Goal: Ask a question: Seek information or help from site administrators or community

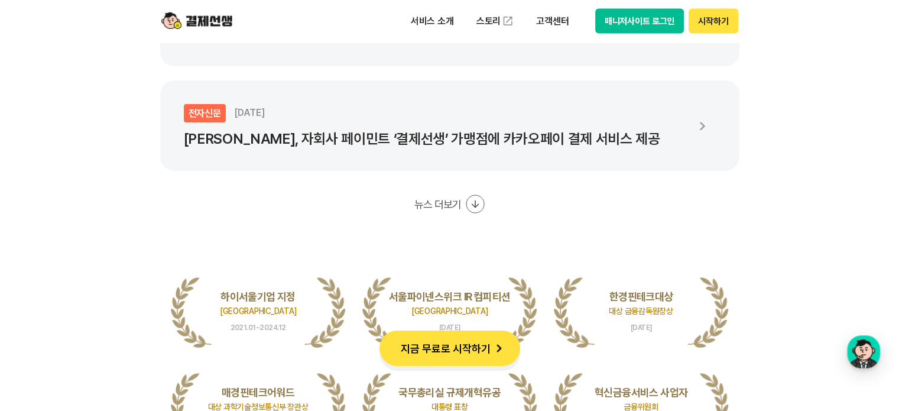
scroll to position [2306, 0]
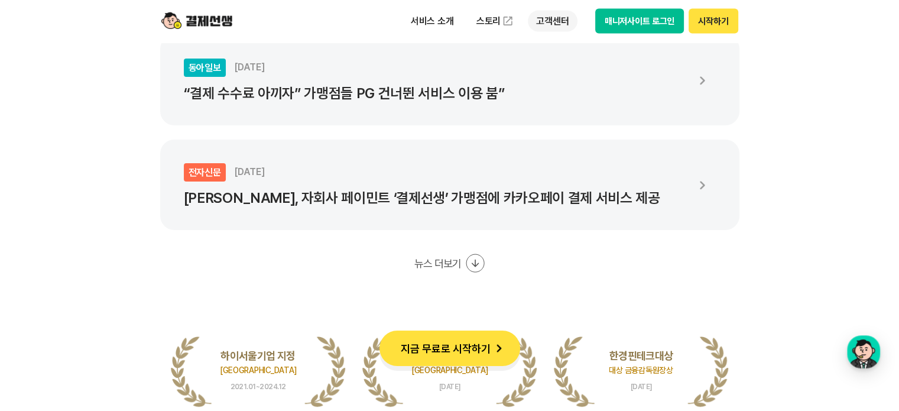
click at [559, 24] on p "고객센터" at bounding box center [552, 21] width 49 height 21
click at [568, 90] on link "이용 가이드" at bounding box center [577, 95] width 99 height 26
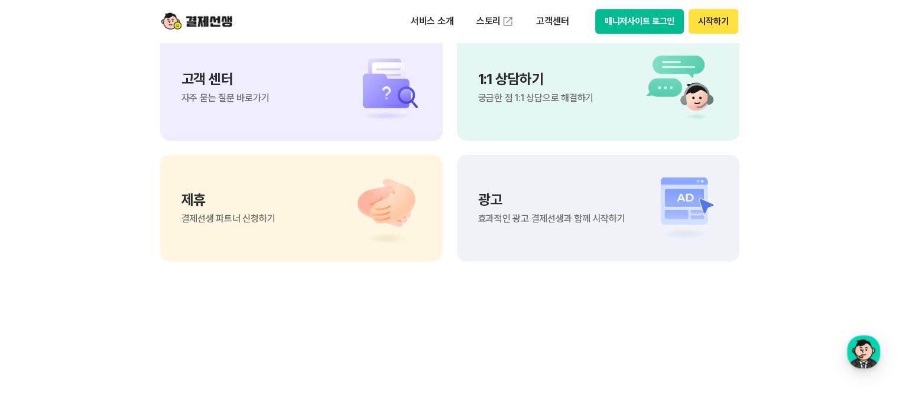
scroll to position [9934, 0]
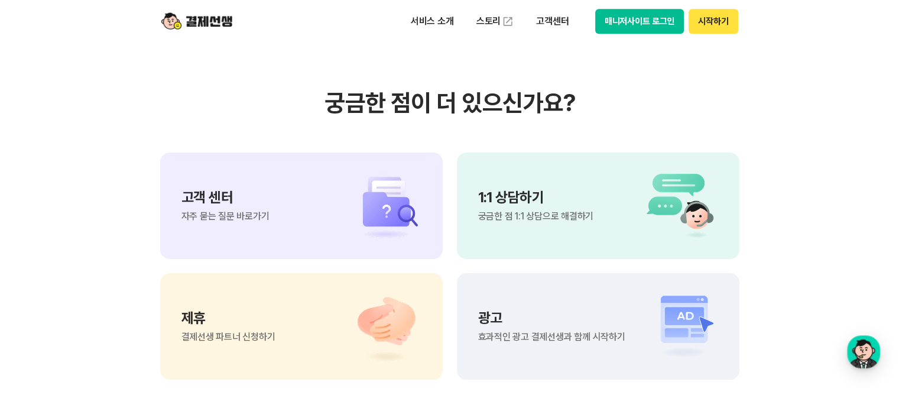
click at [532, 206] on div "1:1 상담하기 궁금한 점 1:1 상담으로 해결하기" at bounding box center [535, 205] width 115 height 31
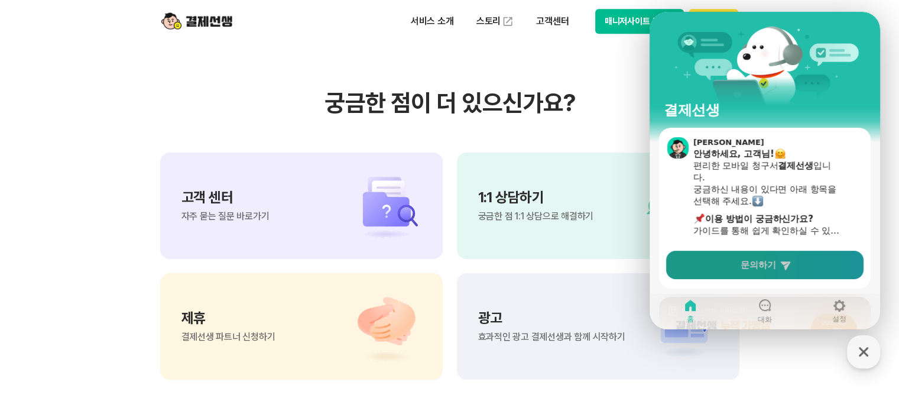
click at [759, 262] on span "문의하기" at bounding box center [758, 265] width 35 height 12
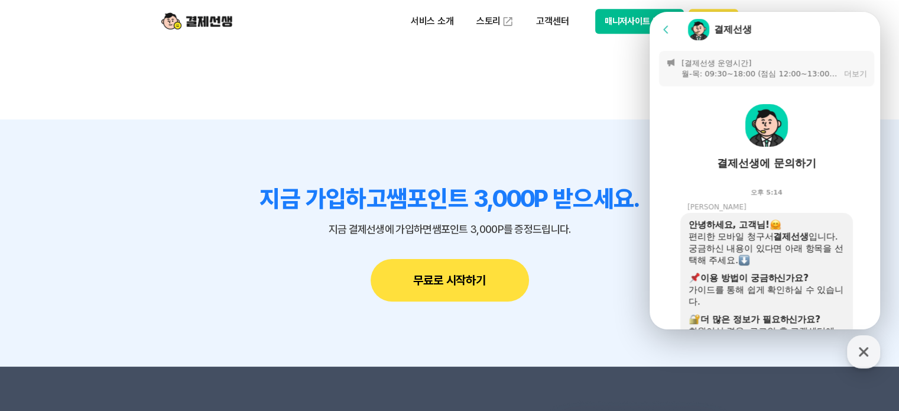
scroll to position [10230, 0]
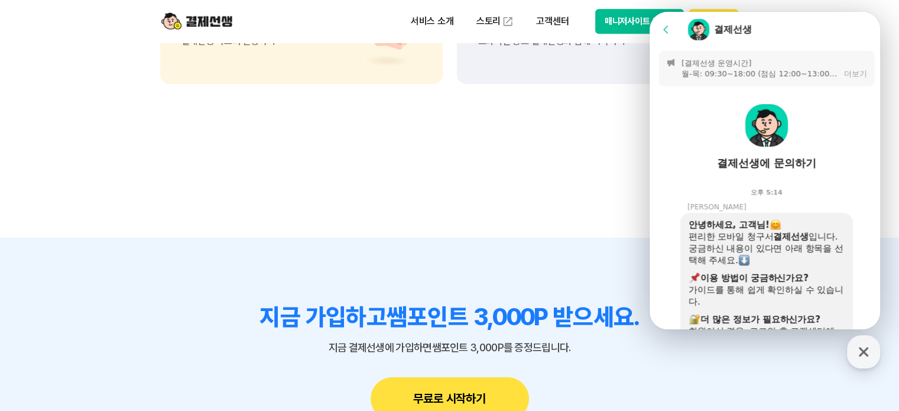
click at [757, 165] on div "결제선생에 문의하기" at bounding box center [766, 163] width 99 height 14
click at [743, 79] on button "[결제선생 운영시간] 월-목: 09:30~18:00 (점심 12:00~13:00) 금: 09:30~13:00 주말 및 공휴일 휴무 운영시간 참…" at bounding box center [766, 68] width 215 height 35
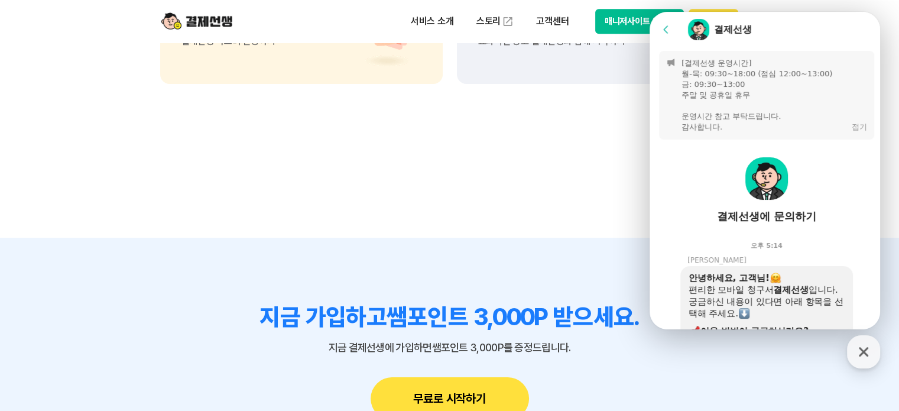
click at [852, 127] on button "접기" at bounding box center [859, 127] width 15 height 11
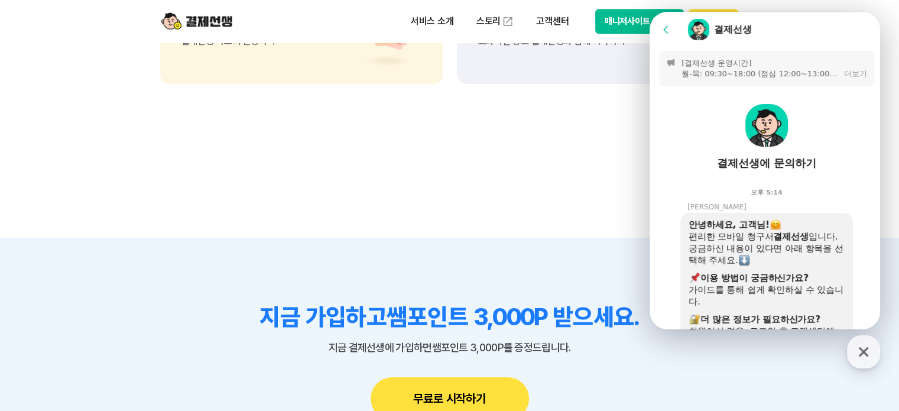
click at [708, 28] on img at bounding box center [698, 29] width 21 height 21
click at [731, 28] on div "결제선생" at bounding box center [733, 29] width 38 height 13
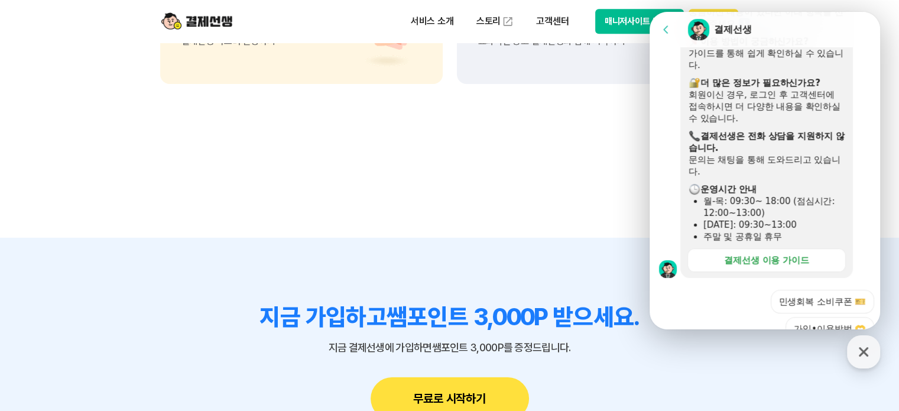
scroll to position [414, 0]
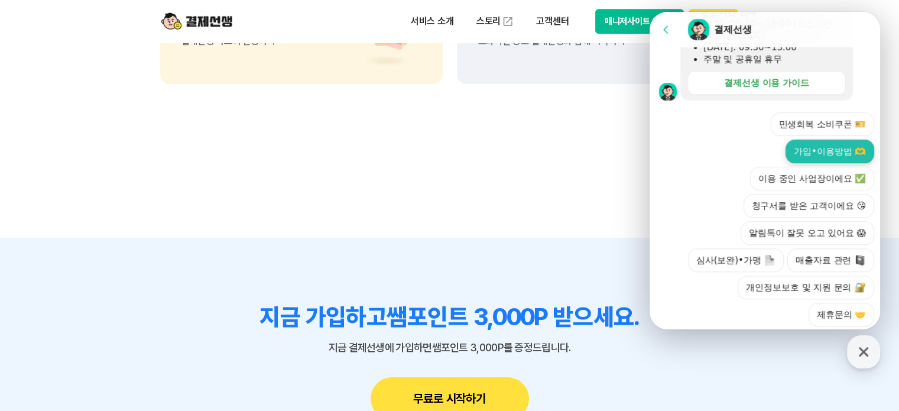
click at [843, 145] on button "가입•이용방법 🫶" at bounding box center [830, 152] width 89 height 24
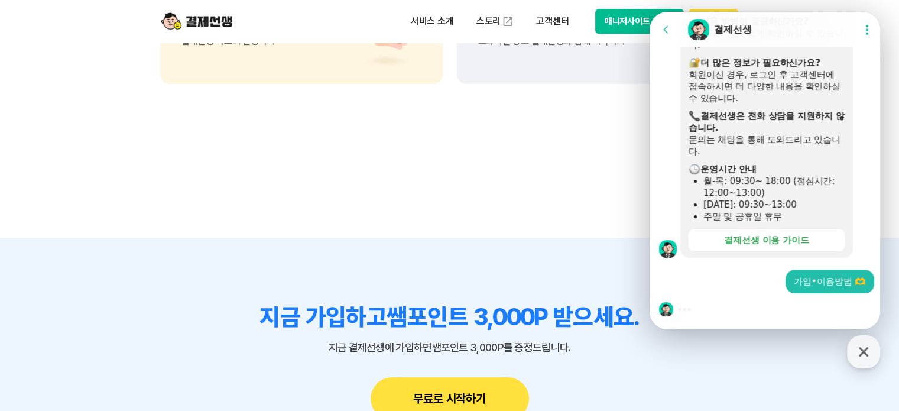
scroll to position [10407, 0]
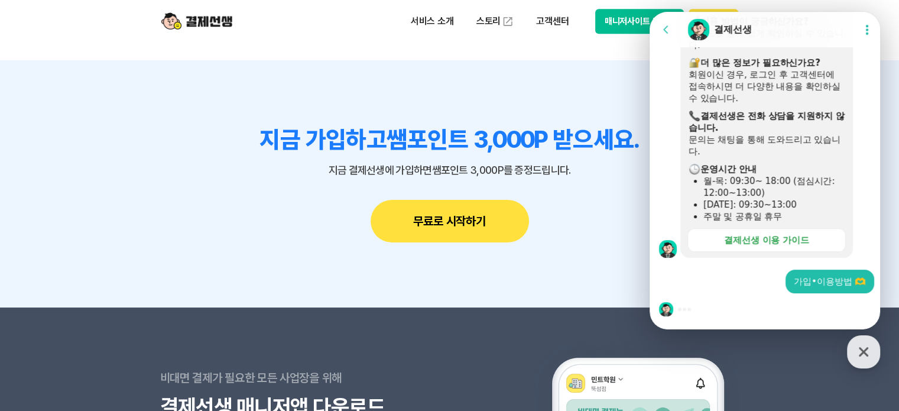
click at [765, 302] on div at bounding box center [767, 309] width 234 height 32
click at [758, 316] on div at bounding box center [767, 309] width 234 height 32
click at [742, 319] on div at bounding box center [767, 309] width 234 height 32
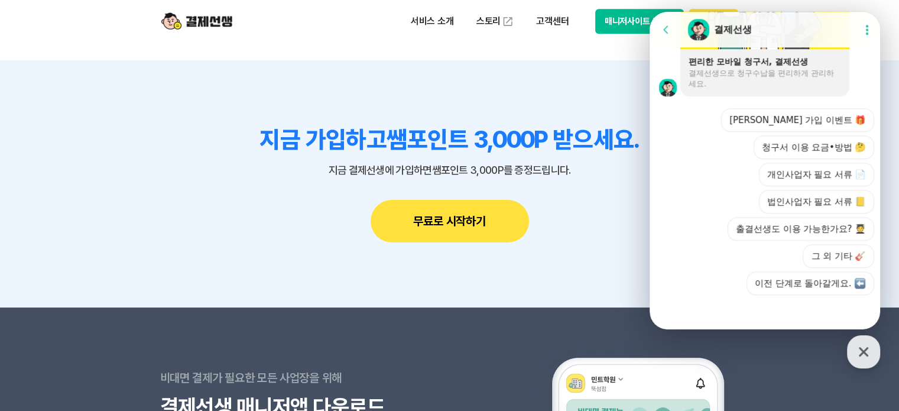
scroll to position [982, 0]
click at [823, 258] on button "그 외 기타 🎸" at bounding box center [839, 256] width 72 height 24
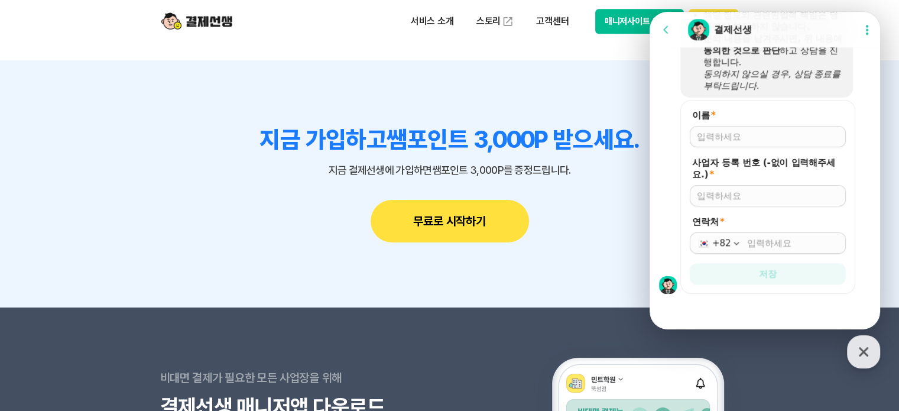
scroll to position [1126, 0]
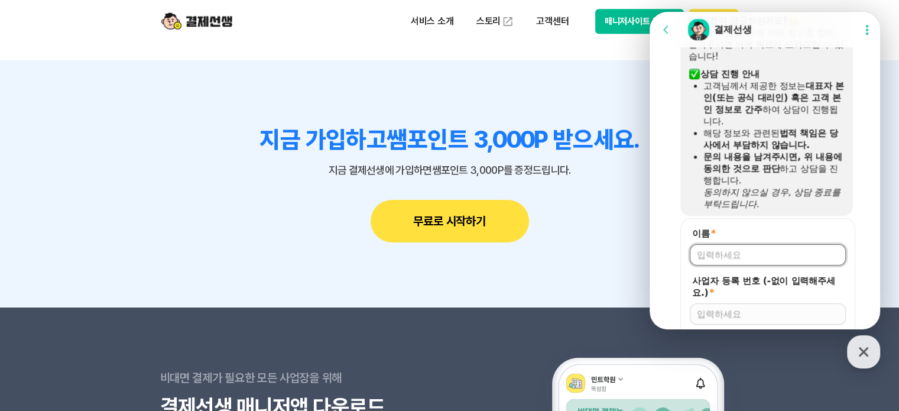
click at [773, 251] on input "이름 *" at bounding box center [768, 255] width 142 height 12
type input "r"
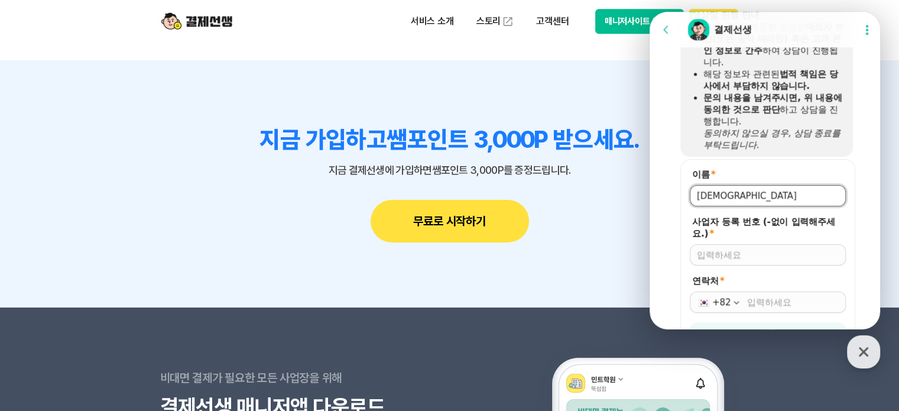
type input "[DEMOGRAPHIC_DATA]"
click at [760, 254] on input "사업자 등록 번호 (-없이 입력해주세요.) *" at bounding box center [768, 255] width 142 height 12
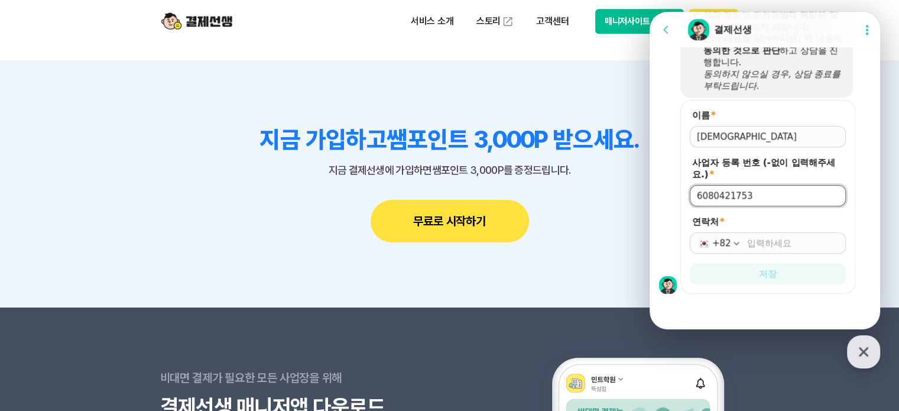
type input "6080421753"
click at [747, 243] on input "연락처 *" at bounding box center [793, 243] width 92 height 12
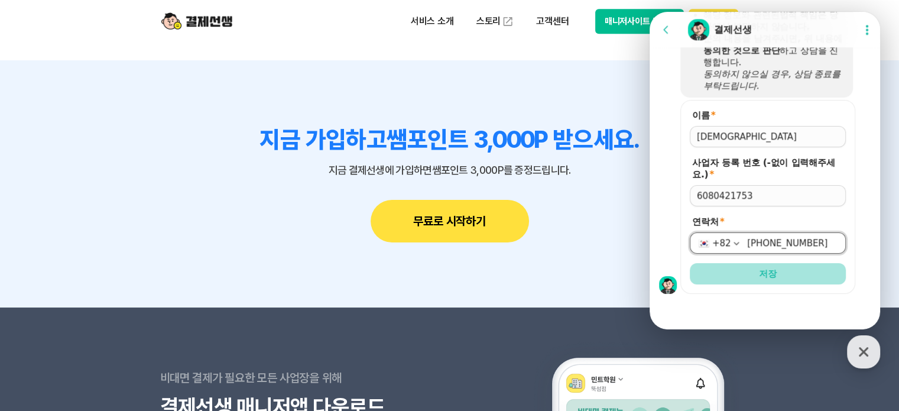
type input "[PHONE_NUMBER]"
click at [760, 272] on span "저장" at bounding box center [768, 274] width 18 height 12
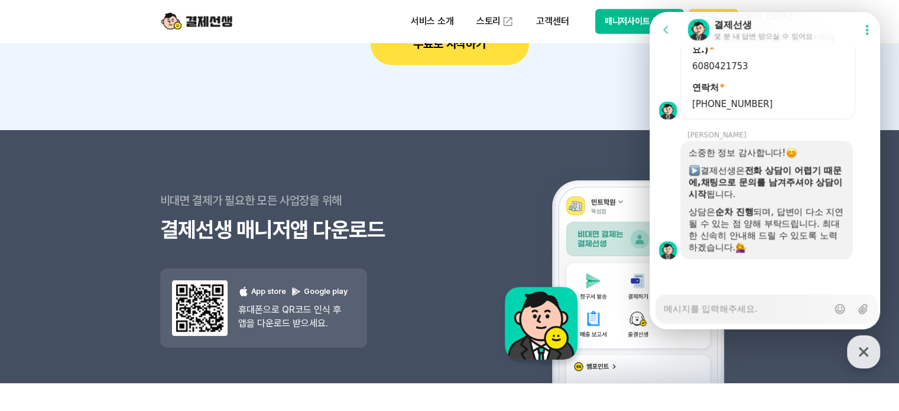
scroll to position [1360, 0]
type textarea "x"
type textarea "t"
type textarea "x"
type textarea "tk"
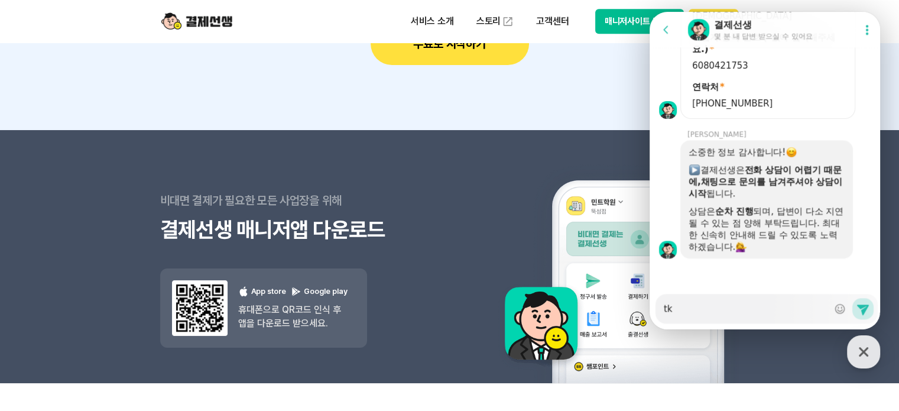
type textarea "x"
type textarea "tkd"
type textarea "x"
type textarea "tkdj"
type textarea "x"
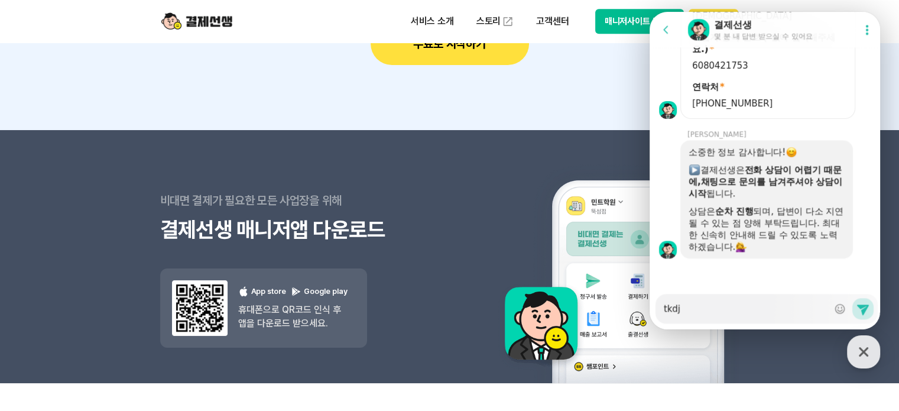
type textarea "tkdjq"
type textarea "x"
type textarea "tkdj"
type textarea "x"
type textarea "tkd"
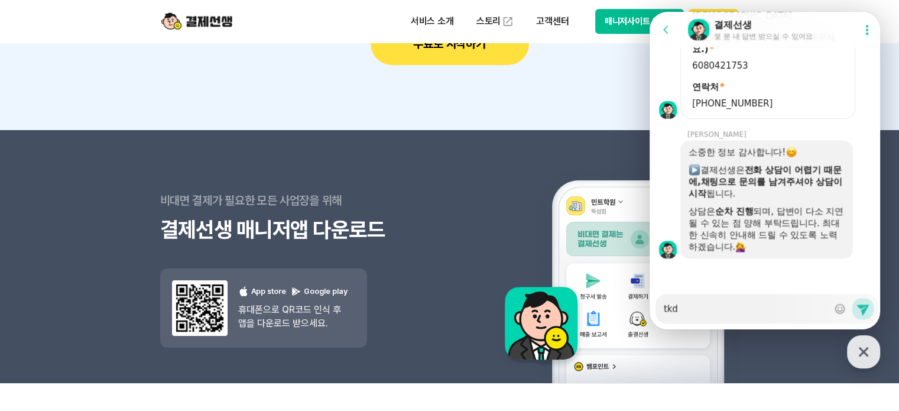
type textarea "x"
type textarea "tk"
type textarea "x"
type textarea "t"
type textarea "x"
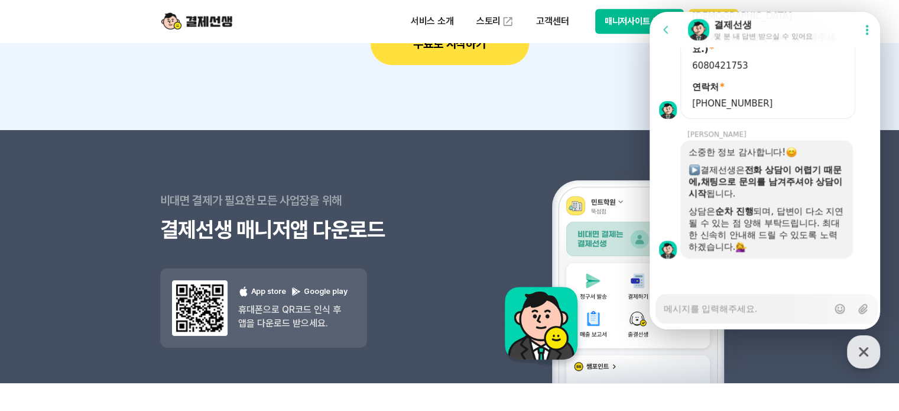
type textarea "x"
type textarea "ㅅ"
type textarea "x"
type textarea "사"
type textarea "x"
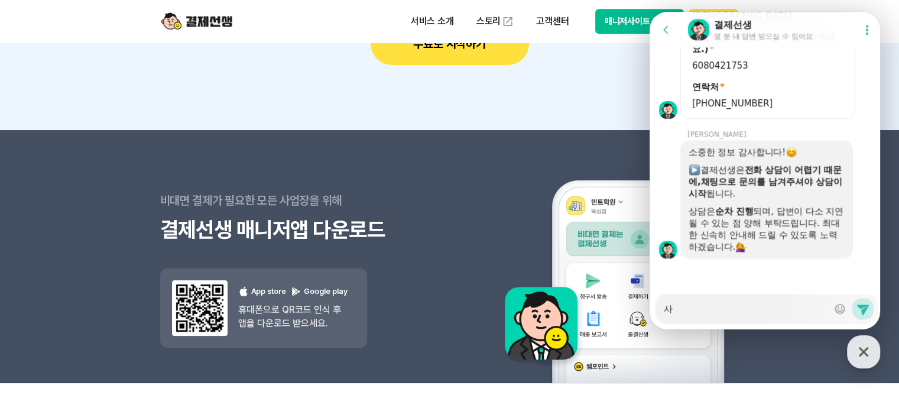
type textarea "상"
type textarea "x"
type textarea "[DEMOGRAPHIC_DATA]"
type textarea "x"
type textarea "사업"
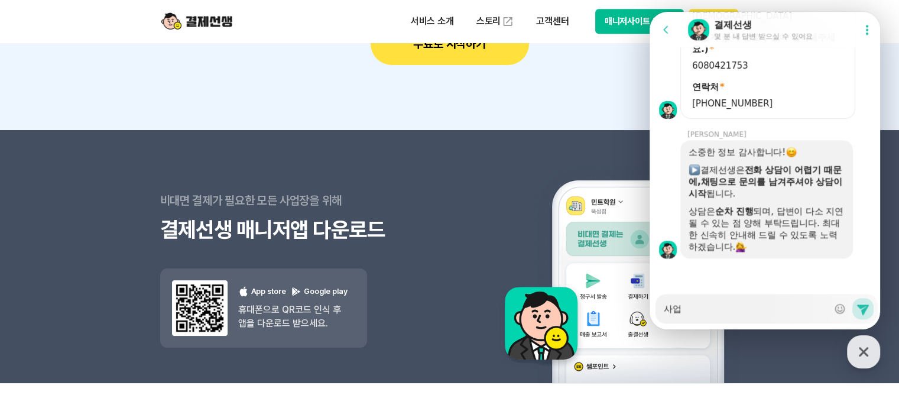
type textarea "x"
type textarea "사업ㅈ"
type textarea "x"
type textarea "사업자"
type textarea "x"
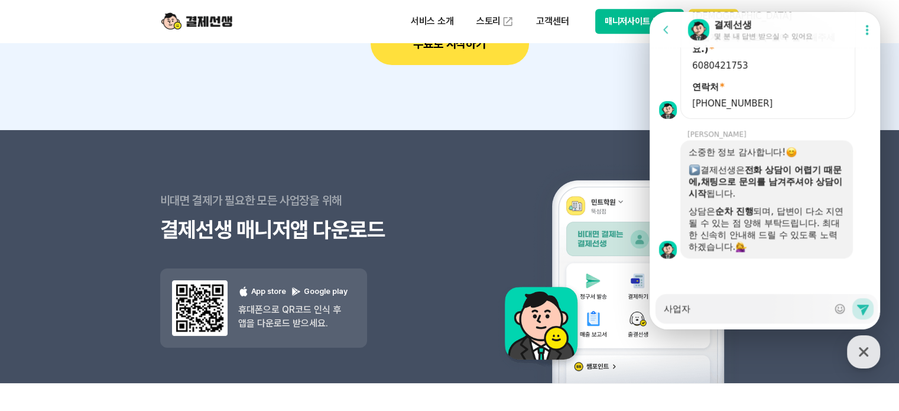
type textarea "사업ㅈ"
type textarea "x"
type textarea "사업"
type textarea "x"
type textarea "사"
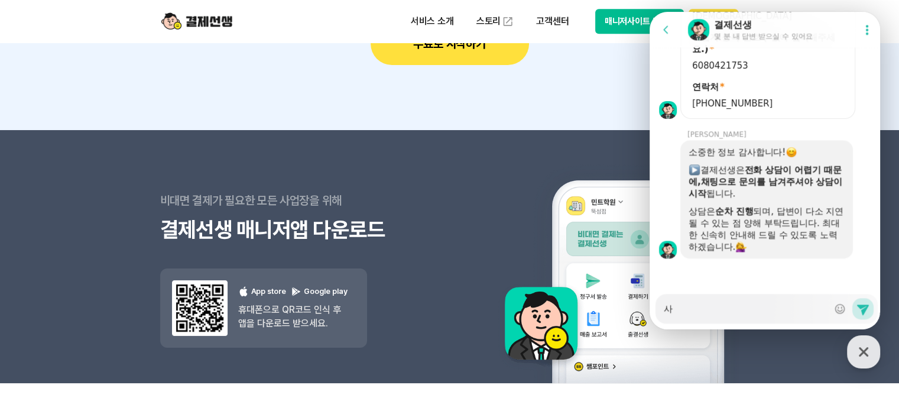
type textarea "x"
type textarea "ㅅ"
type textarea "x"
type textarea "사"
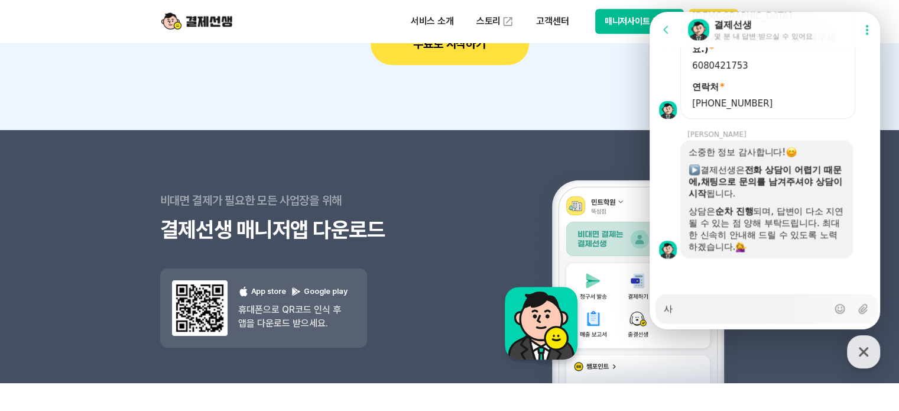
type textarea "x"
type textarea "[DEMOGRAPHIC_DATA]"
type textarea "x"
type textarea "사업"
type textarea "x"
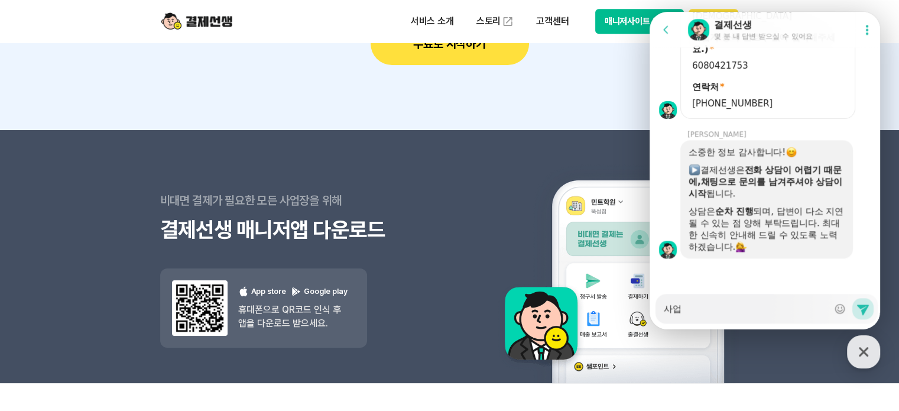
type textarea "사업ㄴ"
type textarea "x"
type textarea "사업내"
type textarea "x"
type textarea "사업냉"
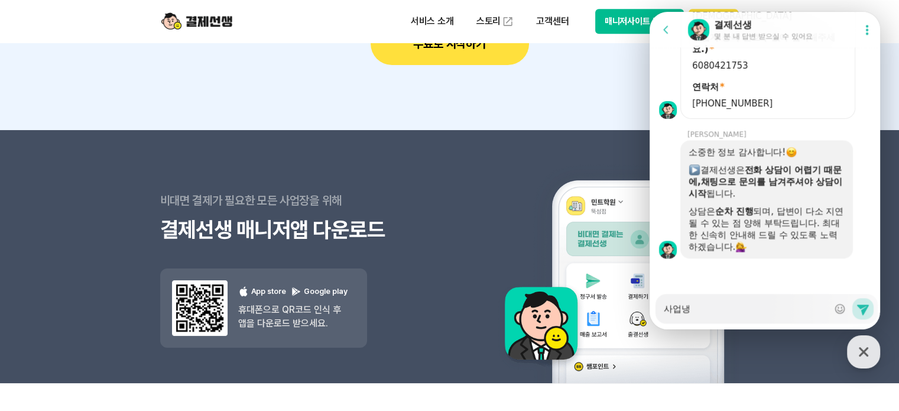
type textarea "x"
type textarea "사업내요"
type textarea "x"
type textarea "사업내용"
type textarea "x"
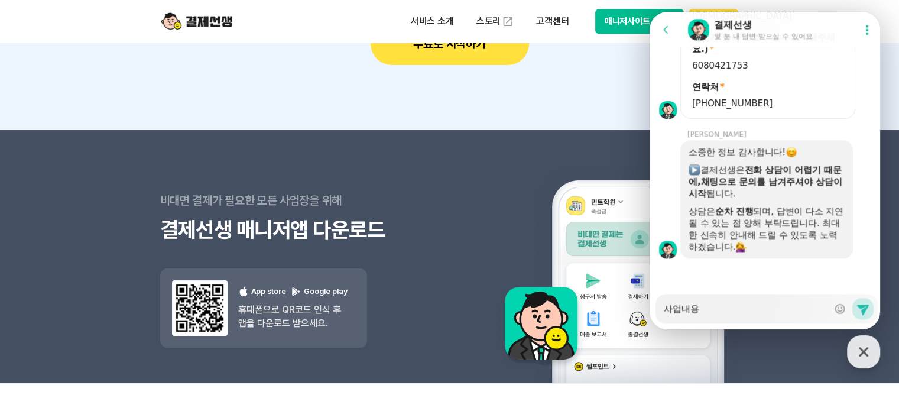
type textarea "사업내용ㅇ"
type textarea "x"
type textarea "사업내용이"
type textarea "x"
type textarea "사업내용이"
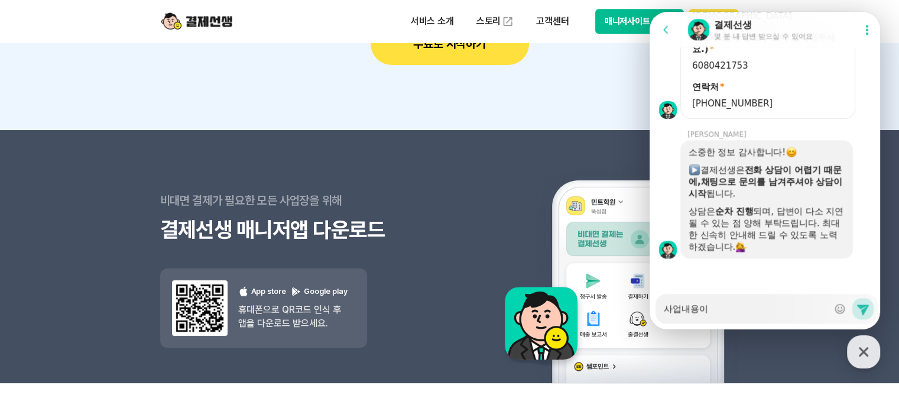
type textarea "x"
type textarea "사업내용이 ㅅ"
type textarea "x"
type textarea "사업내용이 서"
type textarea "x"
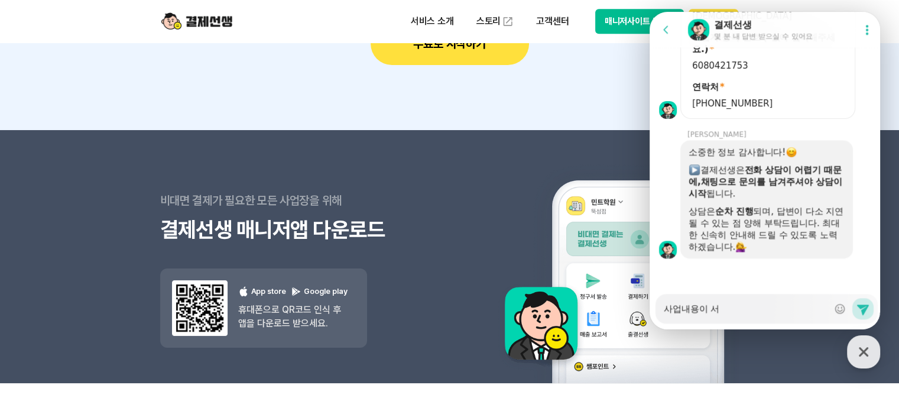
type textarea "사업내용이 섭"
type textarea "x"
type textarea "사업내용이 서비"
type textarea "x"
type textarea "사업내용이 서빗"
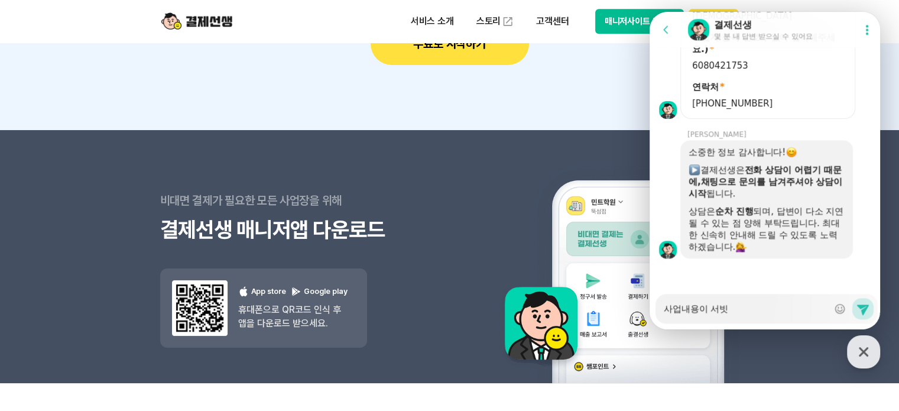
type textarea "x"
type textarea "사업내용이 서비스"
type textarea "x"
type textarea "사업내용이 서비ㅅ"
type textarea "x"
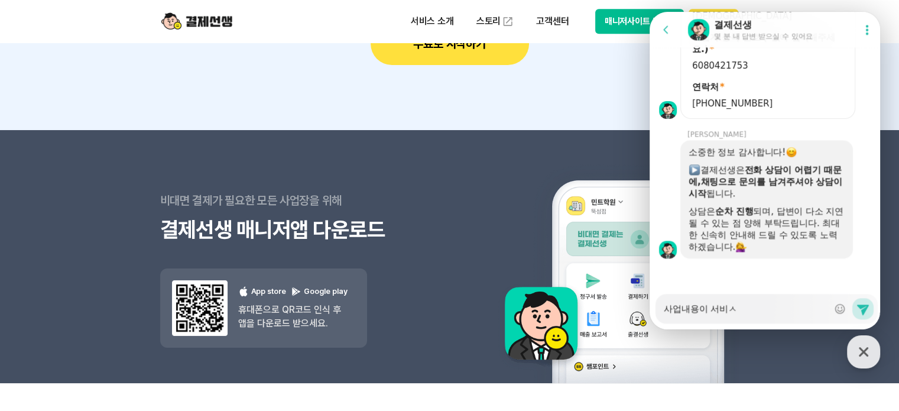
type textarea "사업내용이 서비"
type textarea "x"
type textarea "사업내용이 서"
type textarea "x"
type textarea "사업내용이"
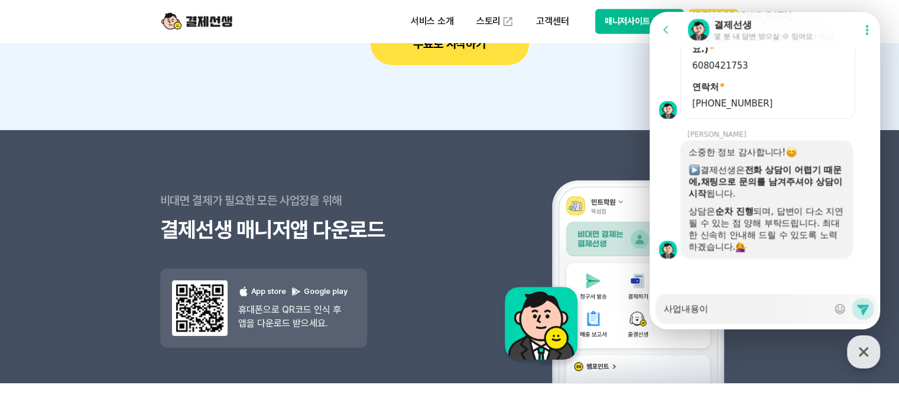
type textarea "x"
type textarea "사업내용이 ㄷ"
type textarea "x"
type textarea "사업내용이 도"
type textarea "x"
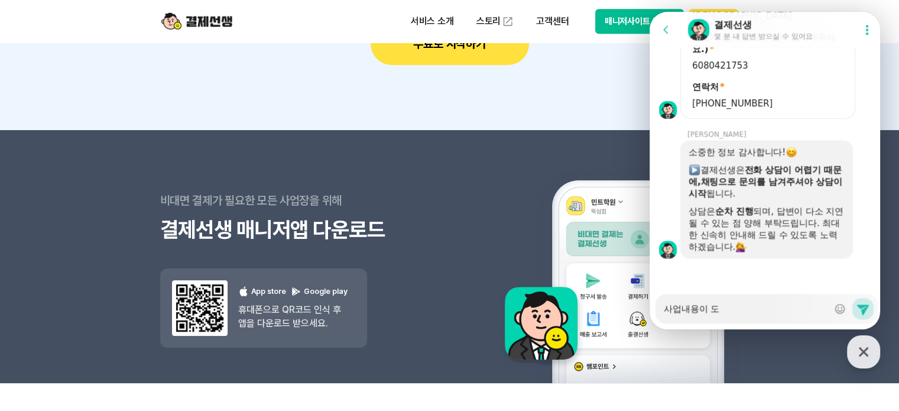
type textarea "사업내용이 돗"
type textarea "x"
type textarea "사업내용이 도소"
type textarea "x"
type textarea "사업내용이 도솜"
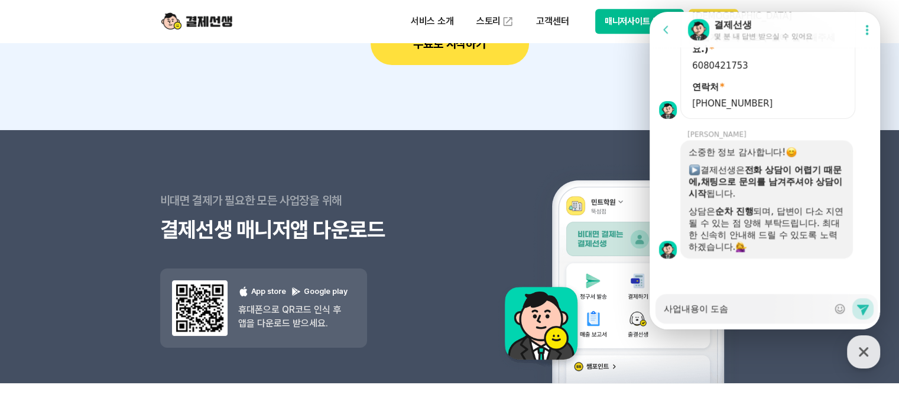
type textarea "x"
type textarea "사업내용이 도소매"
type textarea "x"
type textarea "사업내용이 도소맹"
type textarea "x"
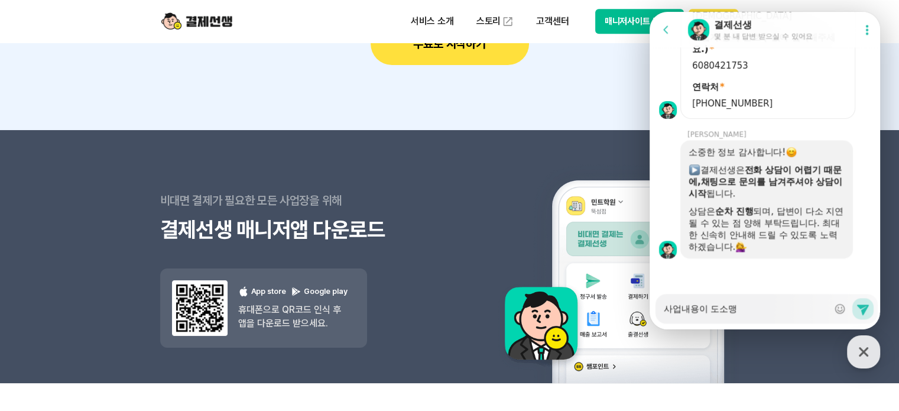
type textarea "사업내용이 도소매오"
type textarea "x"
type textarea "사업내용이 도소매와"
type textarea "x"
type textarea "사업내용이 도소매와"
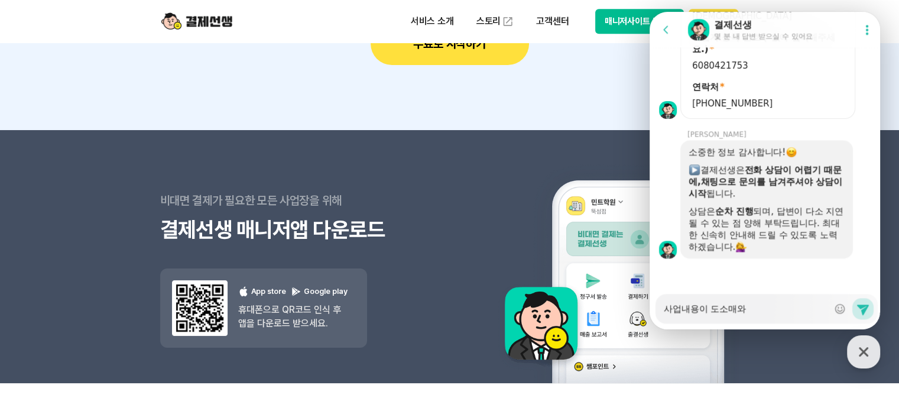
type textarea "x"
type textarea "사업내용이 도소매와 ㅅ"
type textarea "x"
type textarea "사업내용이 도소매와 서"
type textarea "x"
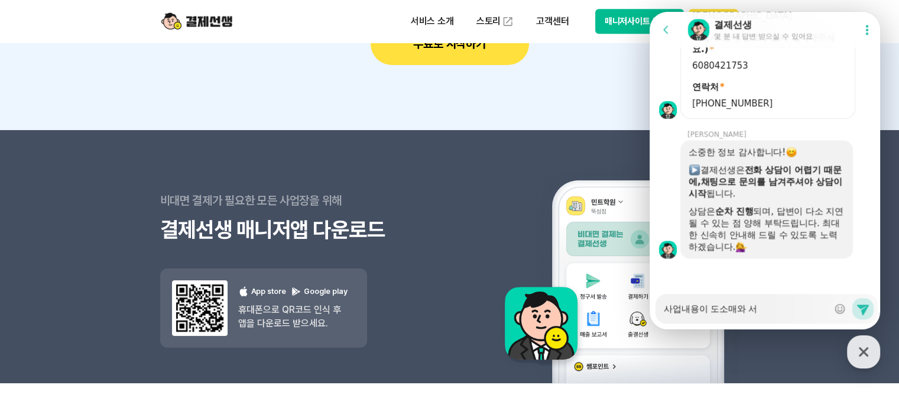
type textarea "사업내용이 도소매와 섭"
type textarea "x"
type textarea "사업내용이 도소매와 서비"
type textarea "x"
type textarea "사업내용이 도소매와 서빗"
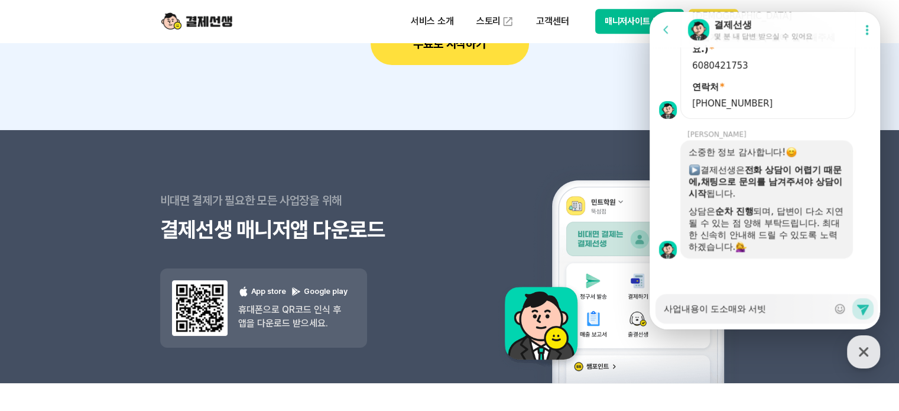
type textarea "x"
type textarea "사업내용이 도소매와 서비스"
type textarea "x"
type textarea "사업내용이 도소매와 서비슥"
type textarea "x"
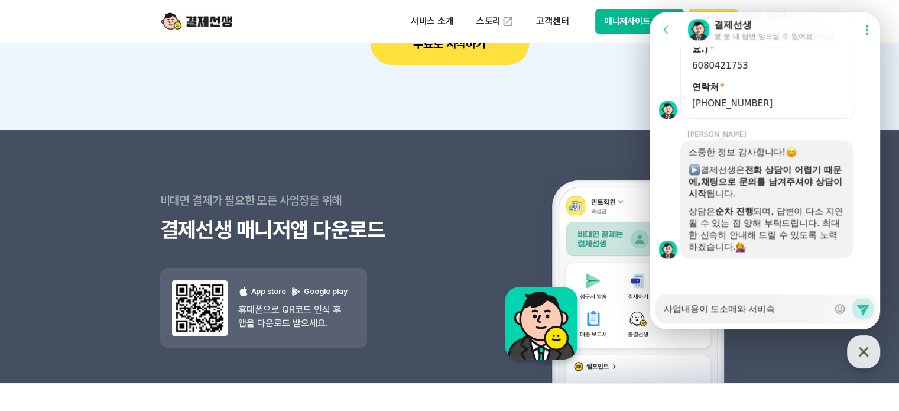
type textarea "사업내용이 도소매와 서비스가"
type textarea "x"
type textarea "사업내용이 도소매와 서비스가"
type textarea "x"
type textarea "사업내용이 도소매와 서비스가 ㅇ"
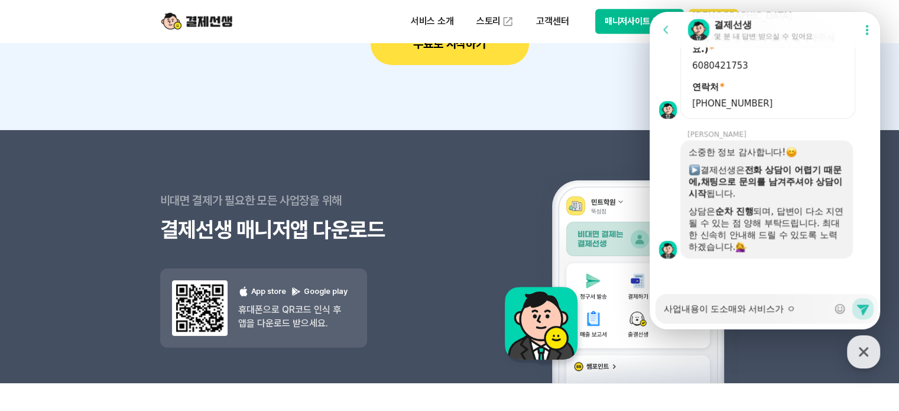
type textarea "x"
type textarea "사업내용이 도소매와 서비스가 이"
type textarea "x"
type textarea "사업내용이 도소매와 서비스가 있"
type textarea "x"
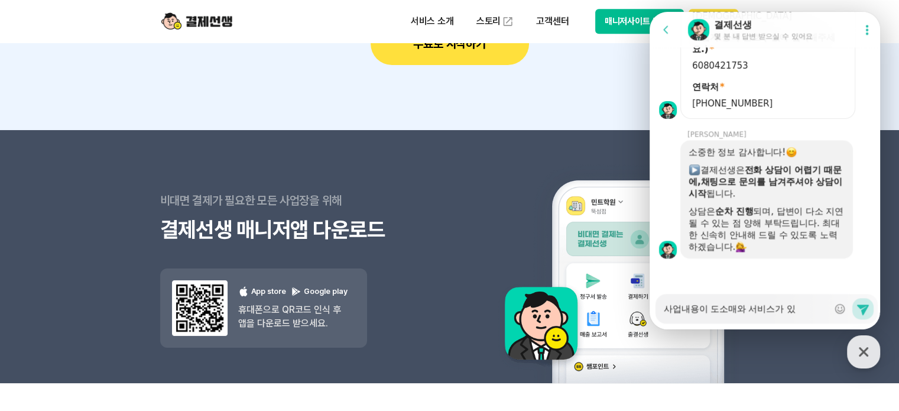
type textarea "사업내용이 도소매와 서비스가 있ㅇ"
type textarea "x"
type textarea "사업내용이 도소매와 서비스가 있어"
type textarea "x"
type textarea "사업내용이 도소매와 서비스가 있엇"
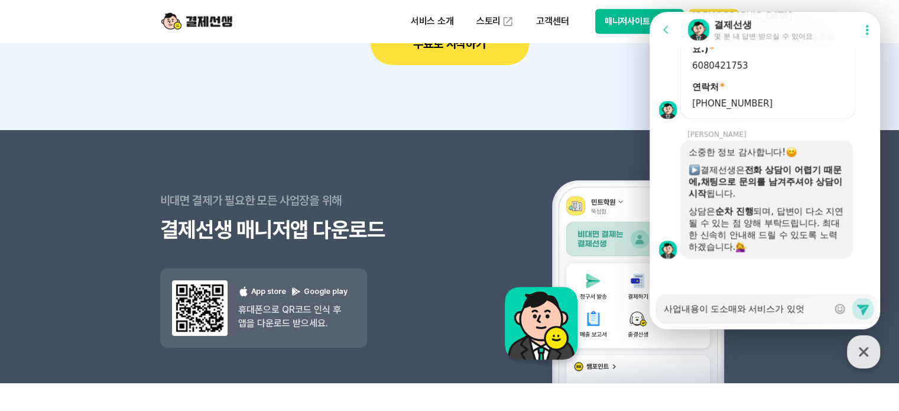
type textarea "x"
type textarea "사업내용이 도소매와 서비스가 있어서"
type textarea "x"
type textarea "사업내용이 도소매와 서비스가 있어서"
type textarea "x"
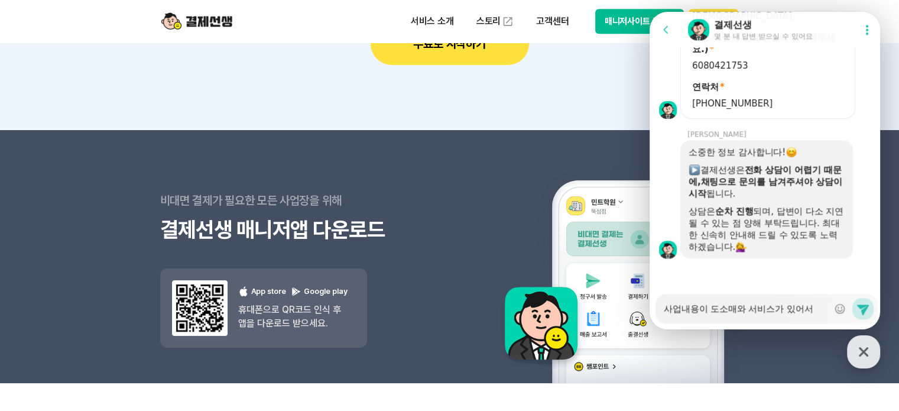
type textarea "사업내용이 도소매와 서비스가 있어서 ㅋ"
type textarea "x"
type textarea "사업내용이 도소매와 서비스가 있어서 카"
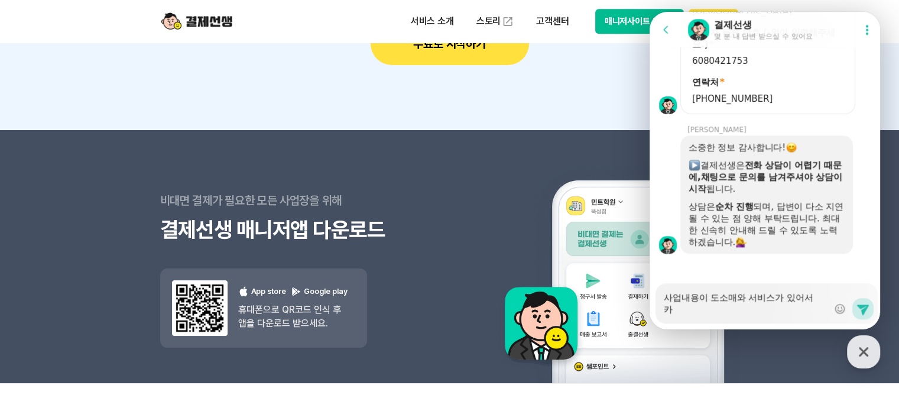
type textarea "x"
type textarea "사업내용이 도소매와 서비스가 있어서 칻"
type textarea "x"
type textarea "사업내용이 도소매와 서비스가 있어서 카드"
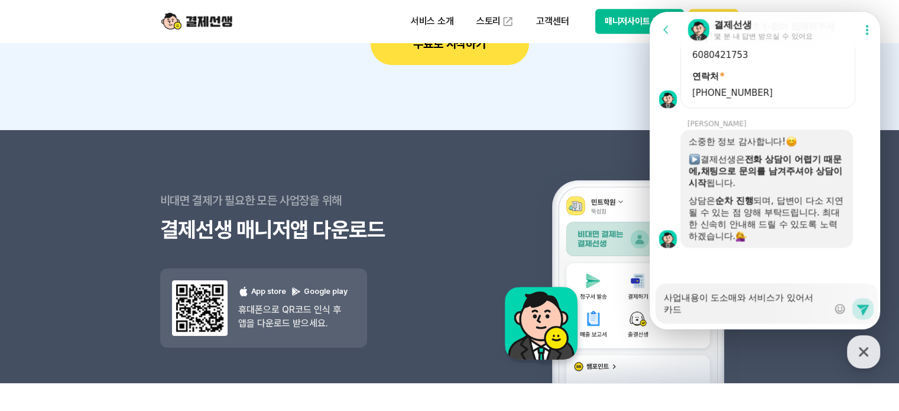
scroll to position [1371, 0]
type textarea "x"
type textarea "사업내용이 도소매와 서비스가 있어서 카득"
type textarea "x"
type textarea "사업내용이 도소매와 서비스가 있어서 카드겨"
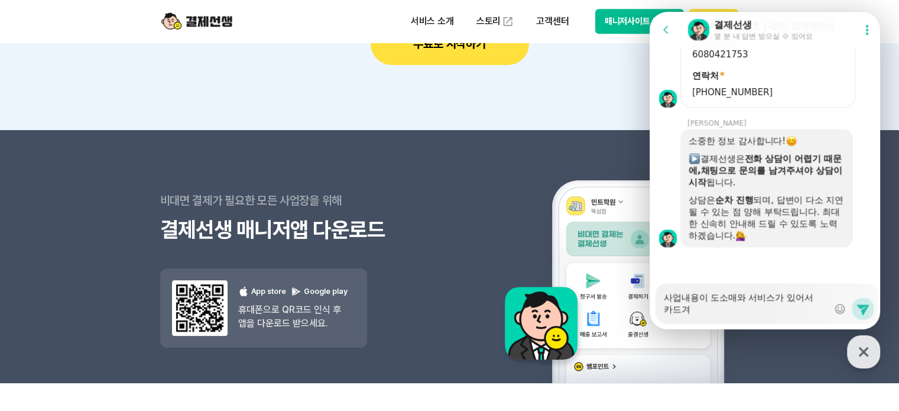
type textarea "x"
type textarea "사업내용이 도소매와 서비스가 있어서 카드결"
type textarea "x"
type textarea "사업내용이 도소매와 서비스가 있어서 카드결ㅈ"
type textarea "x"
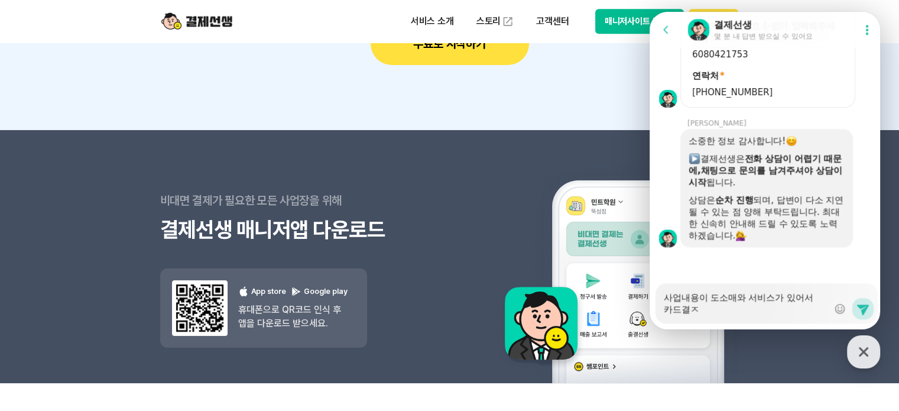
type textarea "사업내용이 도소매와 서비스가 있어서 카드결재"
type textarea "x"
type textarea "사업내용이 도소매와 서비스가 있어서 카드결잿"
type textarea "x"
type textarea "사업내용이 도소매와 서비스가 있어서 카드결재시"
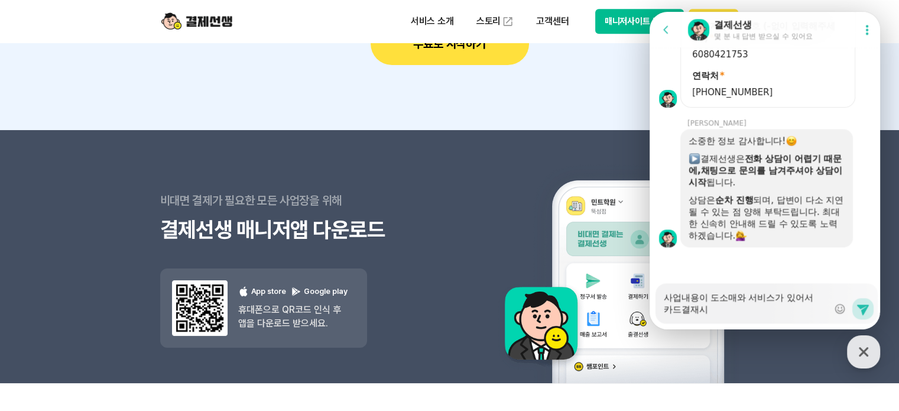
type textarea "x"
type textarea "사업내용이 도소매와 서비스가 있어서 카드결재시"
type textarea "x"
type textarea "사업내용이 도소매와 서비스가 있어서 카드결재시 고"
type textarea "x"
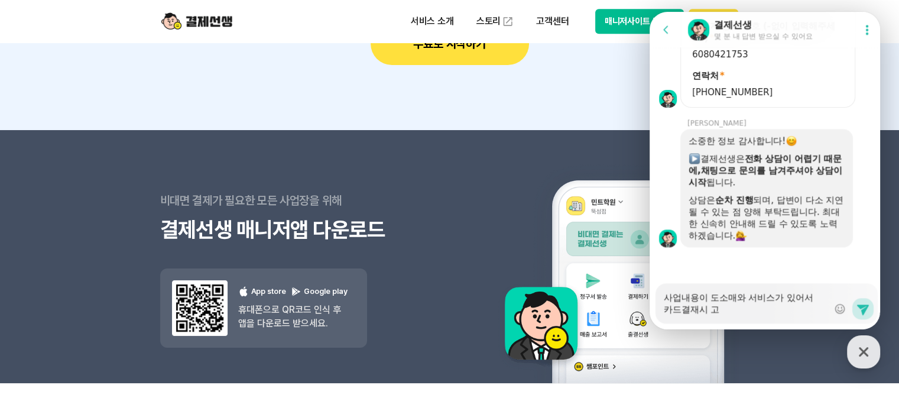
type textarea "사업내용이 도소매와 서비스가 있어서 카드결재시 과"
type textarea "x"
type textarea "사업내용이 도소매와 서비스가 있어서 카드결재시 괏"
type textarea "x"
type textarea "사업내용이 도소매와 서비스가 있어서 카드결재시 과세"
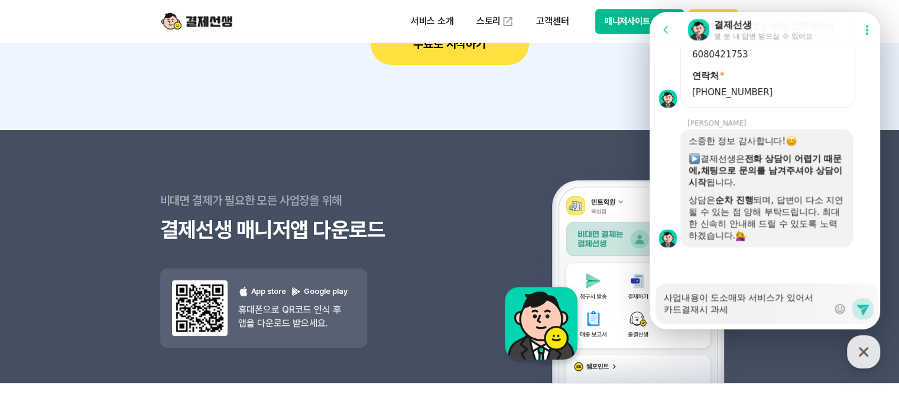
type textarea "x"
type textarea "사업내용이 도소매와 서비스가 있어서 카드결재시 과셉"
type textarea "x"
type textarea "사업내용이 도소매와 서비스가 있어서 카드결재시 과세부"
type textarea "x"
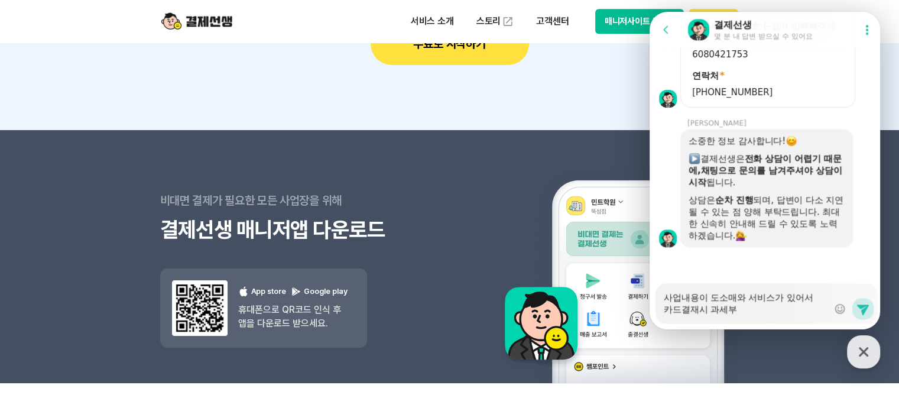
type textarea "사업내용이 도소매와 서비스가 있어서 카드결재시 과세붑"
type textarea "x"
type textarea "사업내용이 도소매와 서비스가 있어서 카드결재시 과세부부"
type textarea "x"
type textarea "사업내용이 도소매와 서비스가 있어서 카드결재시 과세부분"
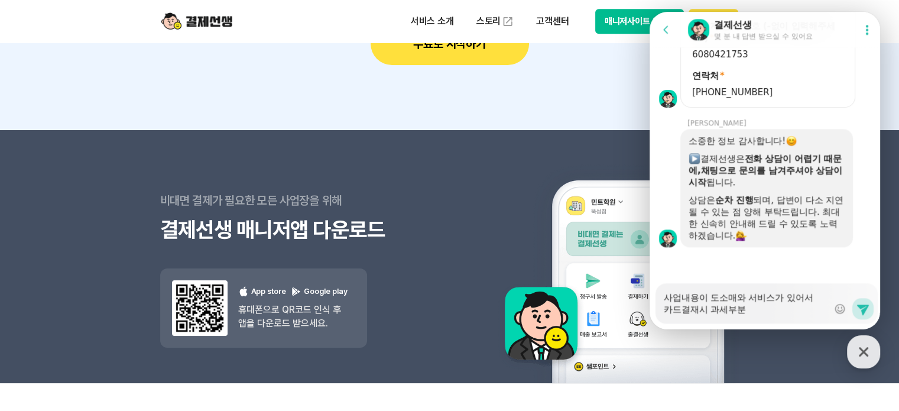
type textarea "x"
type textarea "사업내용이 도소매와 서비스가 있어서 카드결재시 과세부분ㄱ"
type textarea "x"
type textarea "사업내용이 도소매와 서비스가 있어서 카드결재시 과세부분고"
type textarea "x"
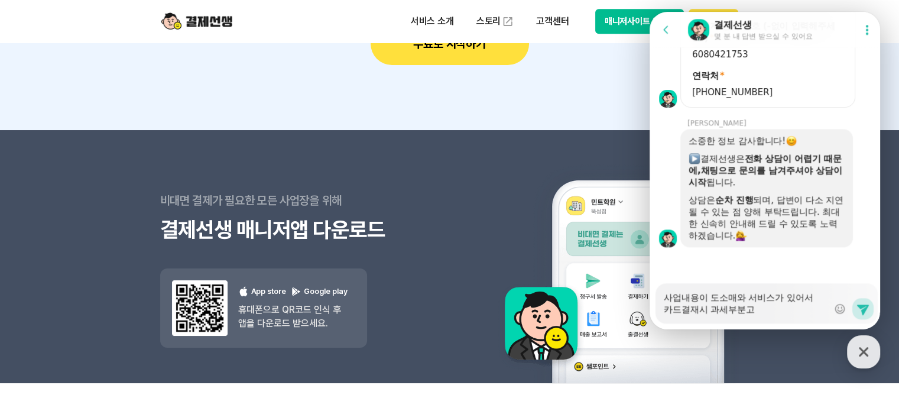
type textarea "사업내용이 도소매와 서비스가 있어서 카드결재시 과세부분과"
type textarea "x"
type textarea "사업내용이 도소매와 서비스가 있어서 카드결재시 과세부분과"
type textarea "x"
type textarea "사업내용이 도소매와 서비스가 있어서 카드결재시 과세부분과 ㅂ"
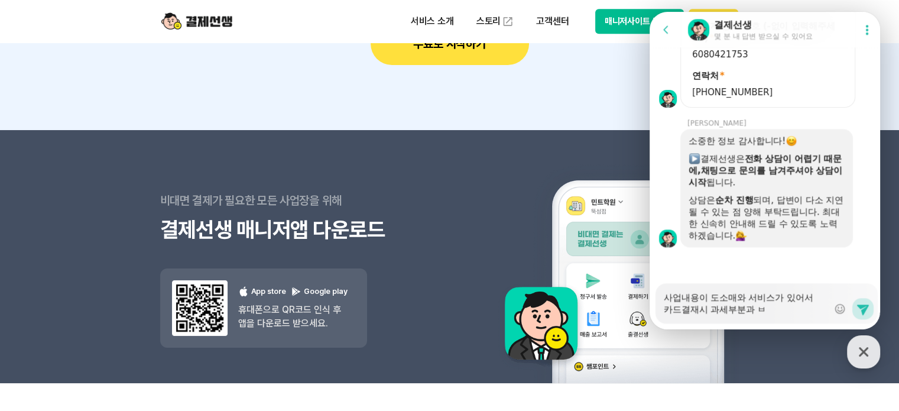
type textarea "x"
type textarea "사업내용이 도소매와 서비스가 있어서 카드결재시 과세부분과 비"
type textarea "x"
type textarea "사업내용이 도소매와 서비스가 있어서 카드결재시 과세부분과 비고"
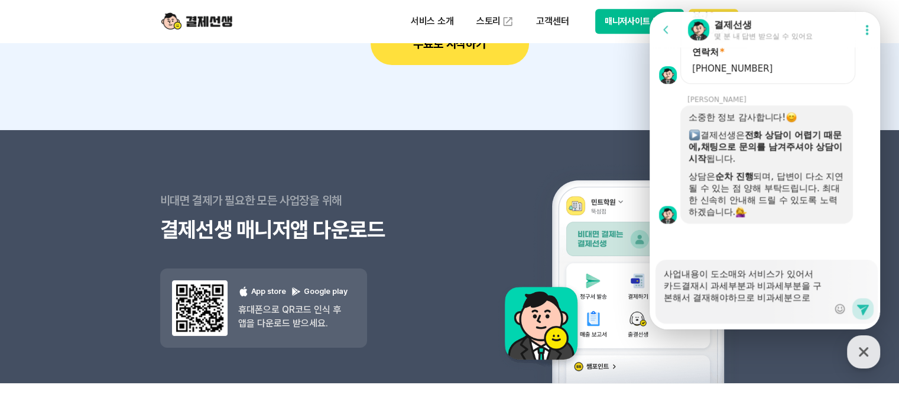
scroll to position [1395, 0]
click at [863, 309] on icon at bounding box center [863, 310] width 12 height 11
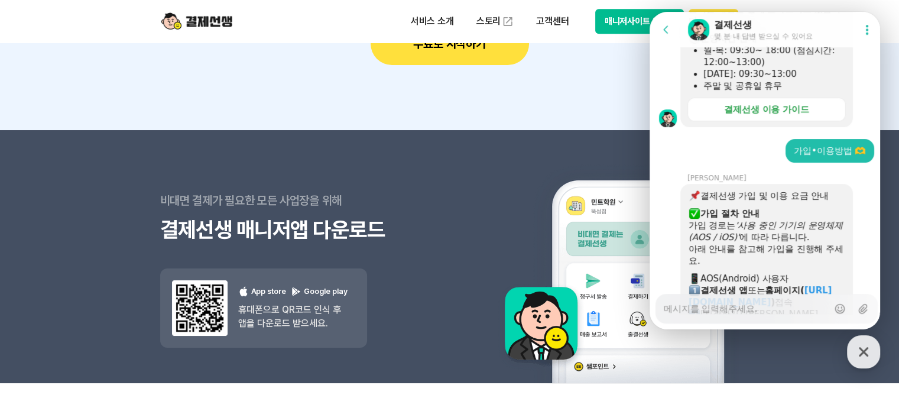
scroll to position [210, 0]
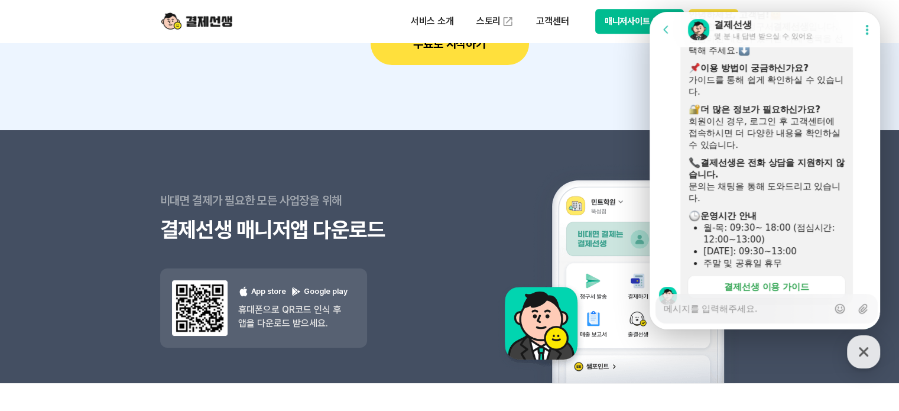
click at [636, 88] on section "지금 가입하고 쌤포인트 3,000P 받으세요. 지금 결제선생에 가입하면 쌤포인트 3,000P를 증정드립니다. 무료로 시작하기" at bounding box center [449, 6] width 899 height 247
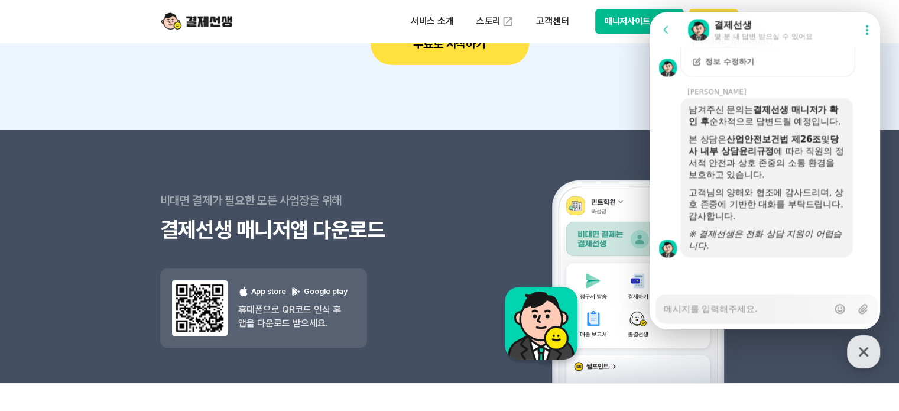
scroll to position [10703, 0]
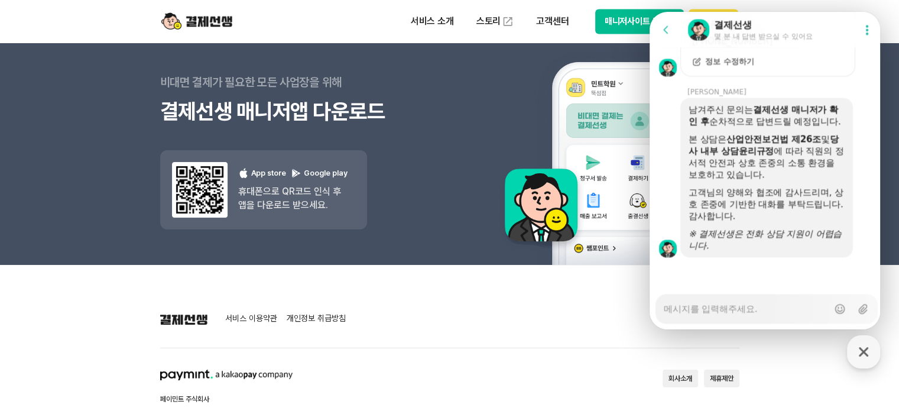
click at [352, 24] on div "서비스 소개 스토리 고객센터 매니저사이트 로그인 시작하기" at bounding box center [449, 21] width 605 height 43
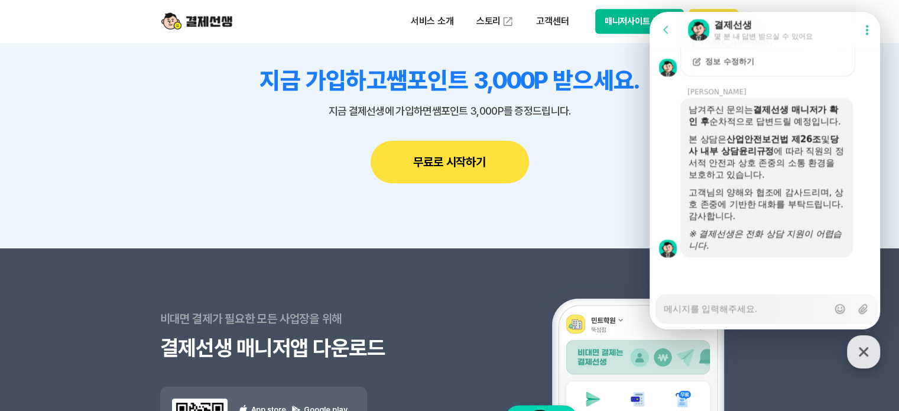
click at [859, 348] on icon "button" at bounding box center [863, 351] width 21 height 21
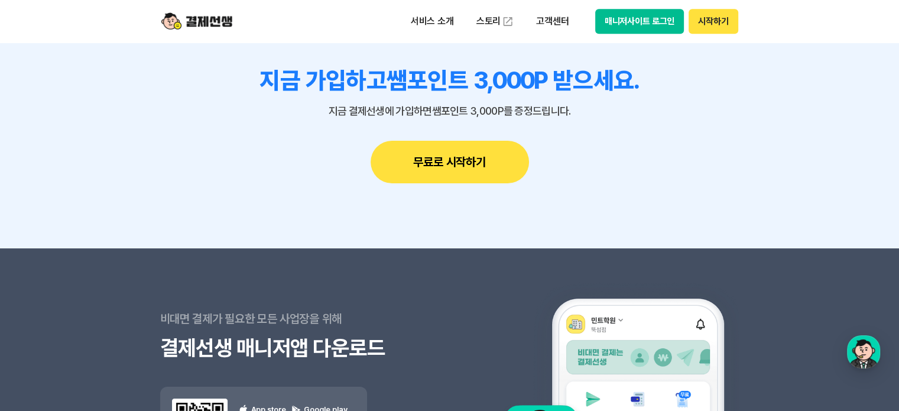
click at [443, 156] on button "무료로 시작하기" at bounding box center [450, 162] width 158 height 43
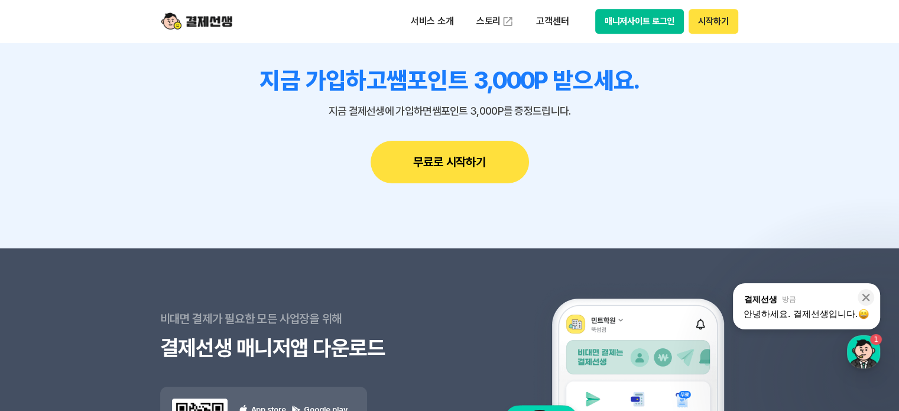
scroll to position [1911, 0]
click at [655, 142] on div "지금 가입하고 쌤포인트 3,000P 받으세요. 지금 결제선생에 가입하면 쌤포인트 3,000P를 증정드립니다. 무료로 시작하기" at bounding box center [449, 124] width 579 height 117
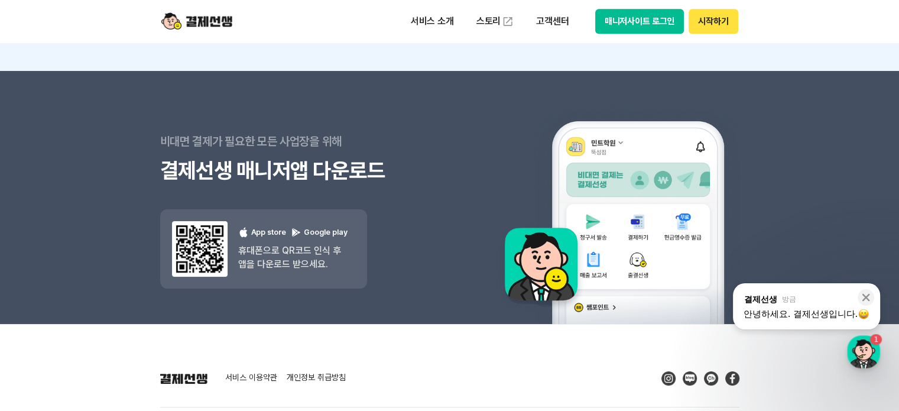
scroll to position [10407, 0]
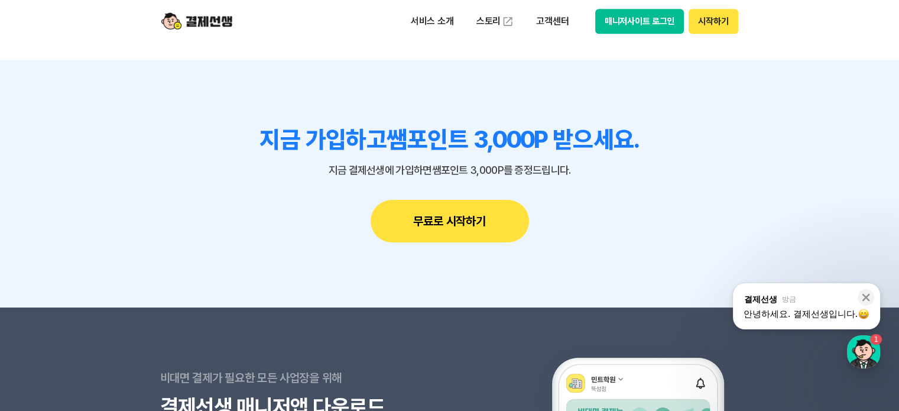
click at [721, 132] on h3 "지금 가입하고 쌤포인트 3,000P 받으세요." at bounding box center [449, 139] width 579 height 28
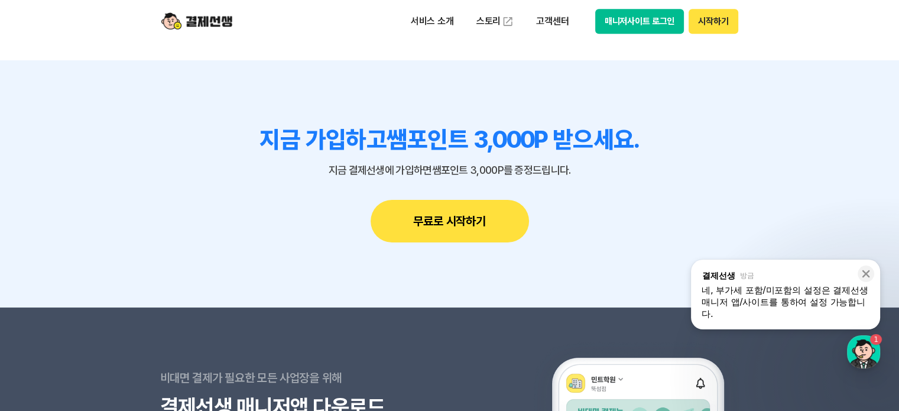
scroll to position [2244, 0]
